Goal: Transaction & Acquisition: Purchase product/service

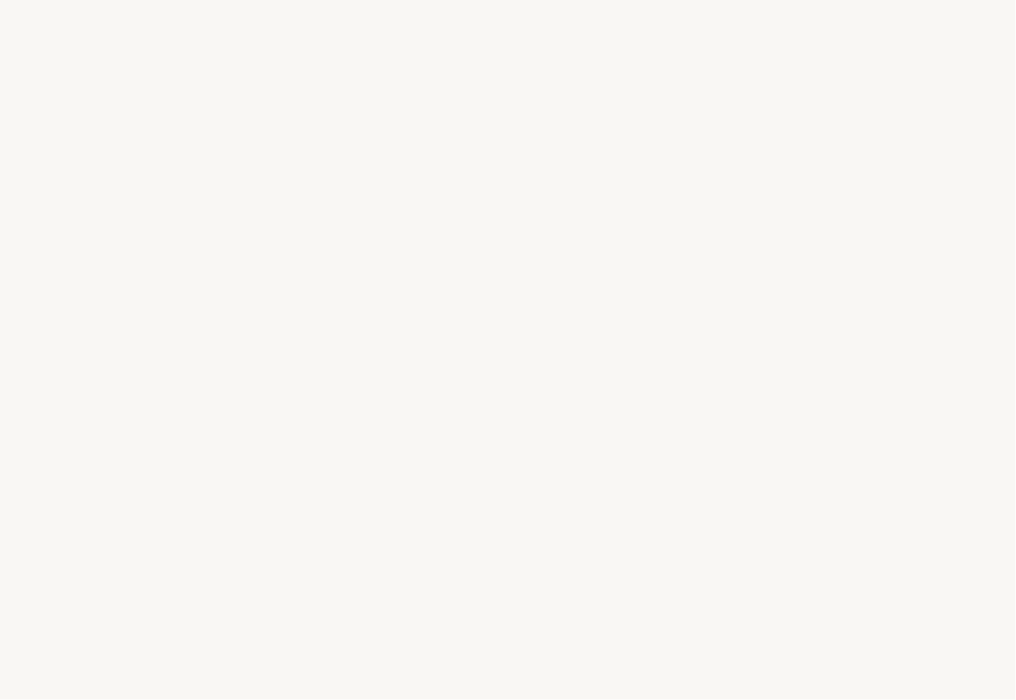
select select "FR"
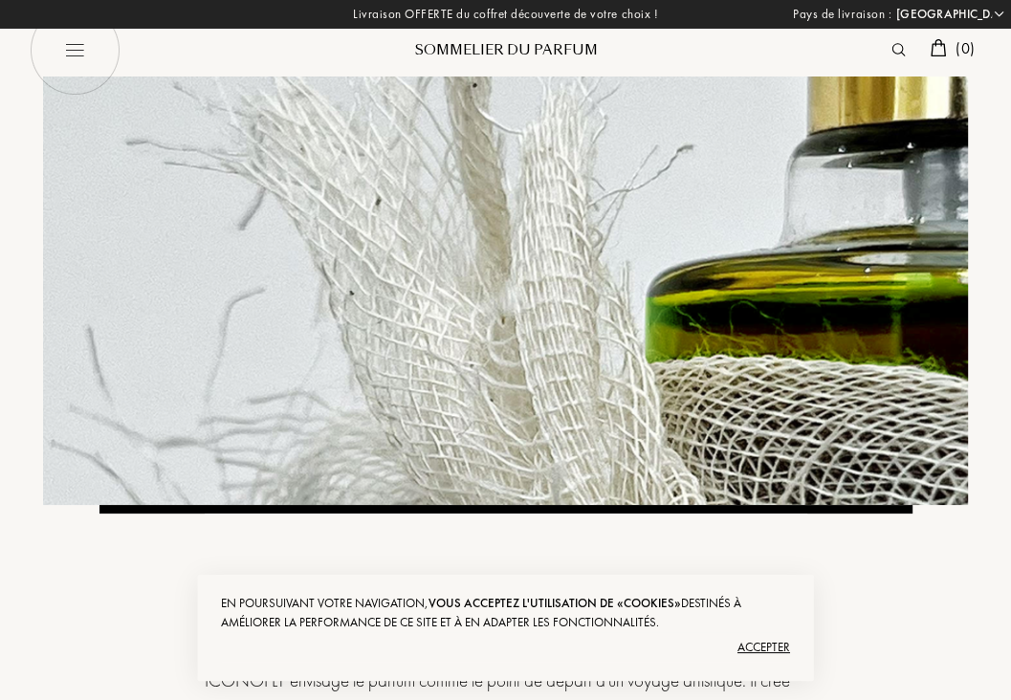
click at [536, 221] on img at bounding box center [505, 291] width 925 height 429
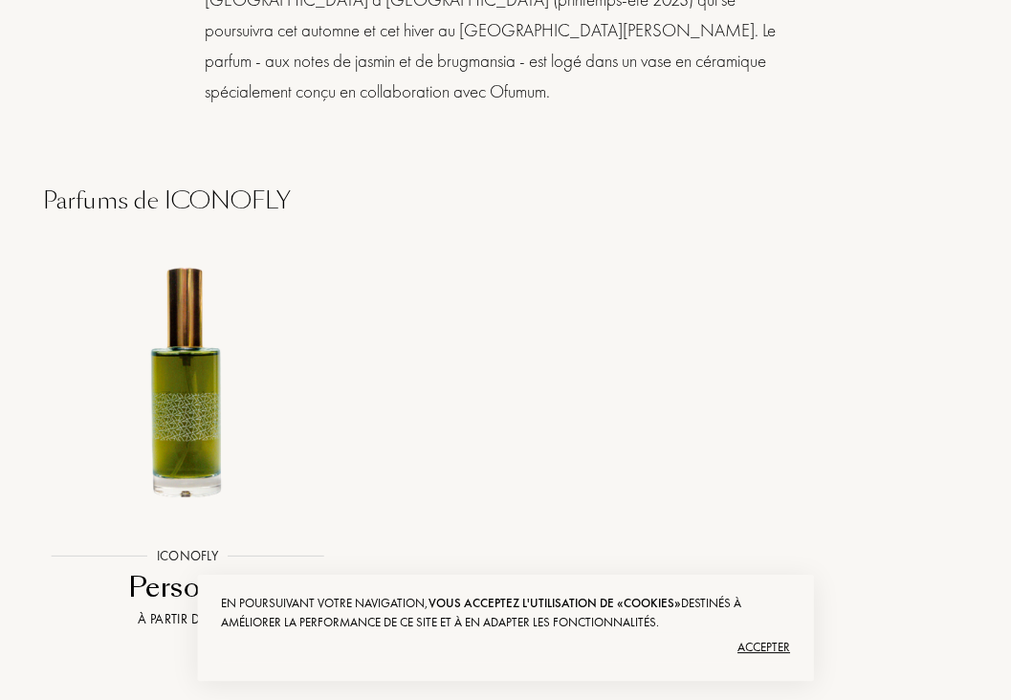
scroll to position [1626, 0]
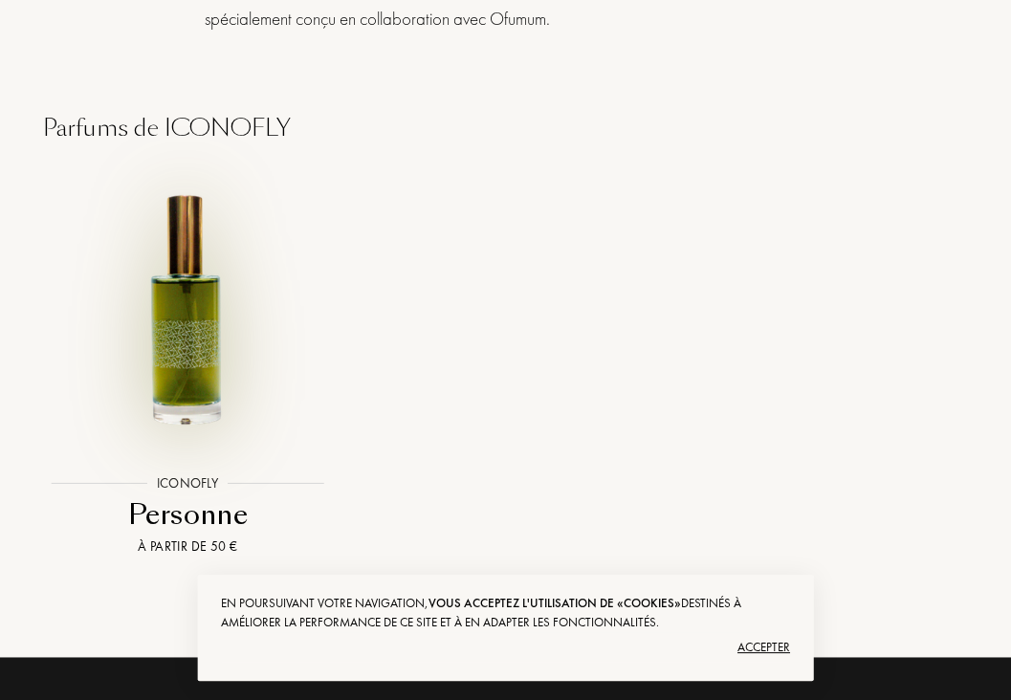
click at [190, 332] on img at bounding box center [188, 309] width 286 height 286
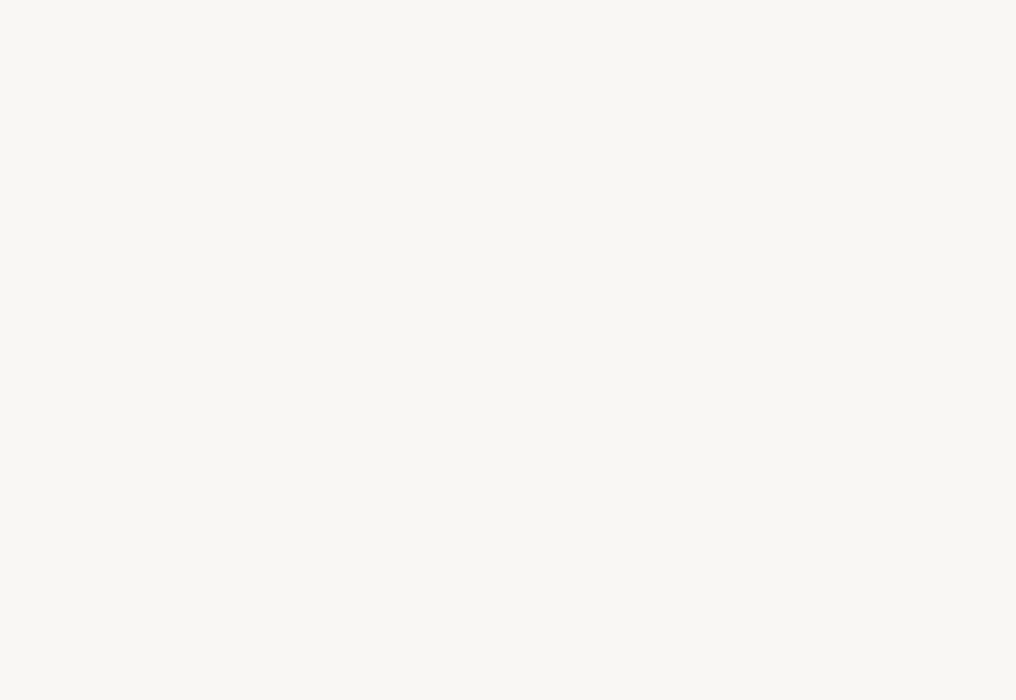
select select "FR"
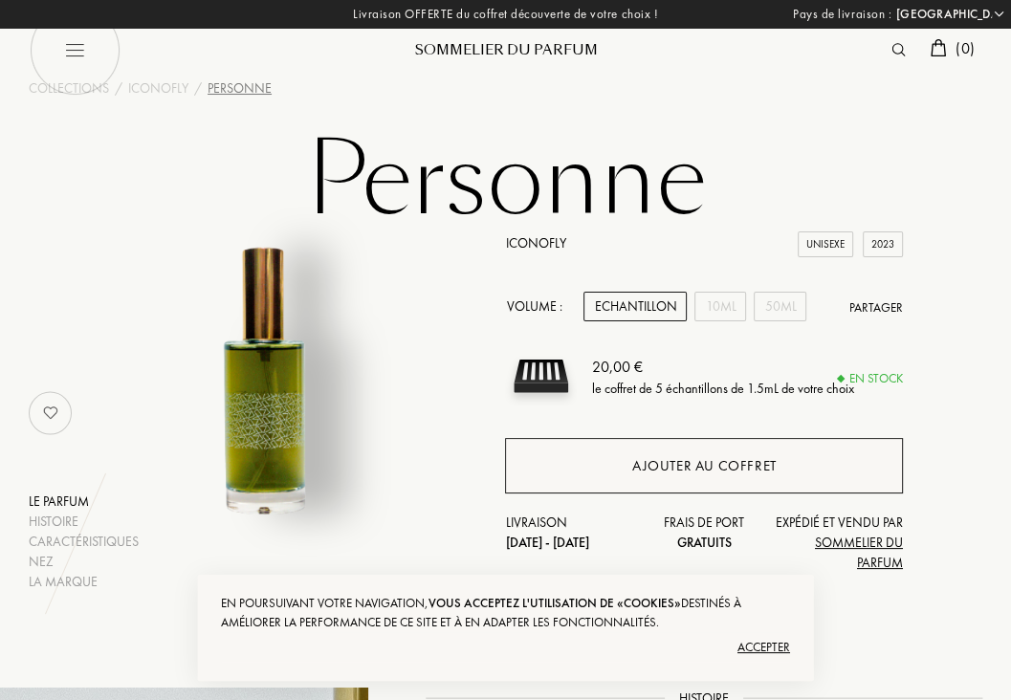
click at [693, 466] on div "Ajouter au coffret" at bounding box center [704, 466] width 144 height 22
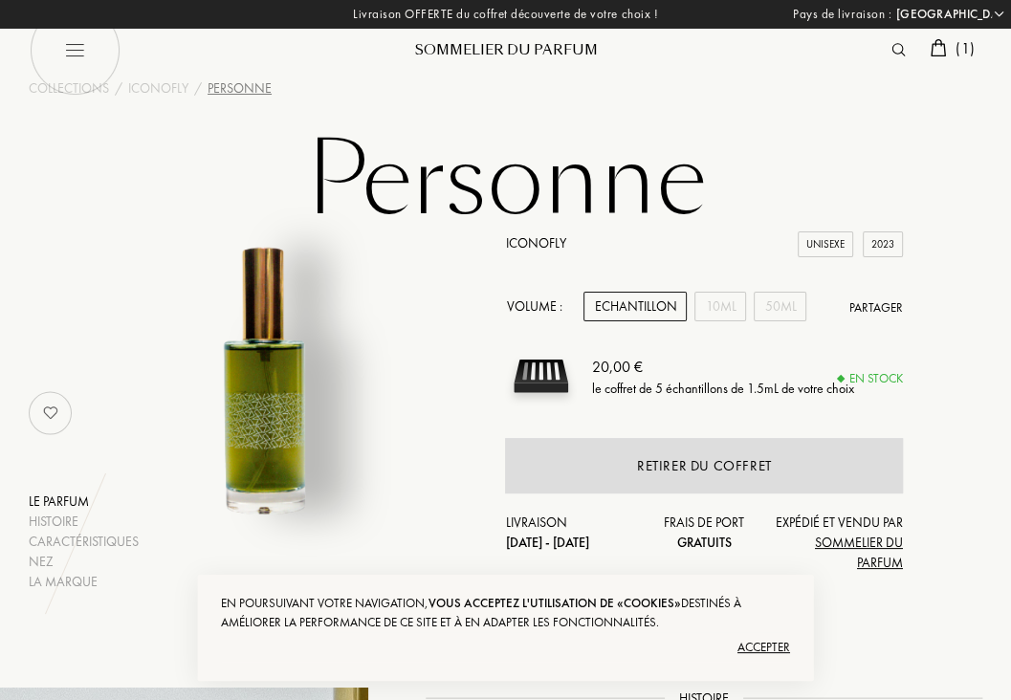
click at [627, 309] on div "Echantillon" at bounding box center [634, 307] width 103 height 30
click at [161, 86] on div "ICONOFLY" at bounding box center [158, 88] width 60 height 20
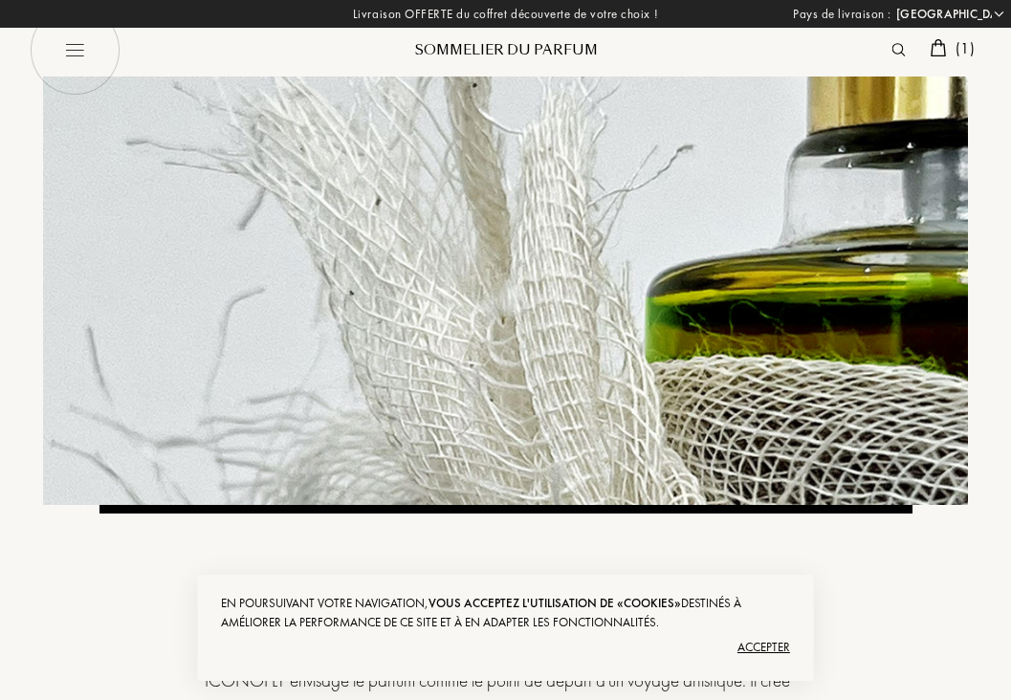
select select "FR"
